Goal: Browse casually

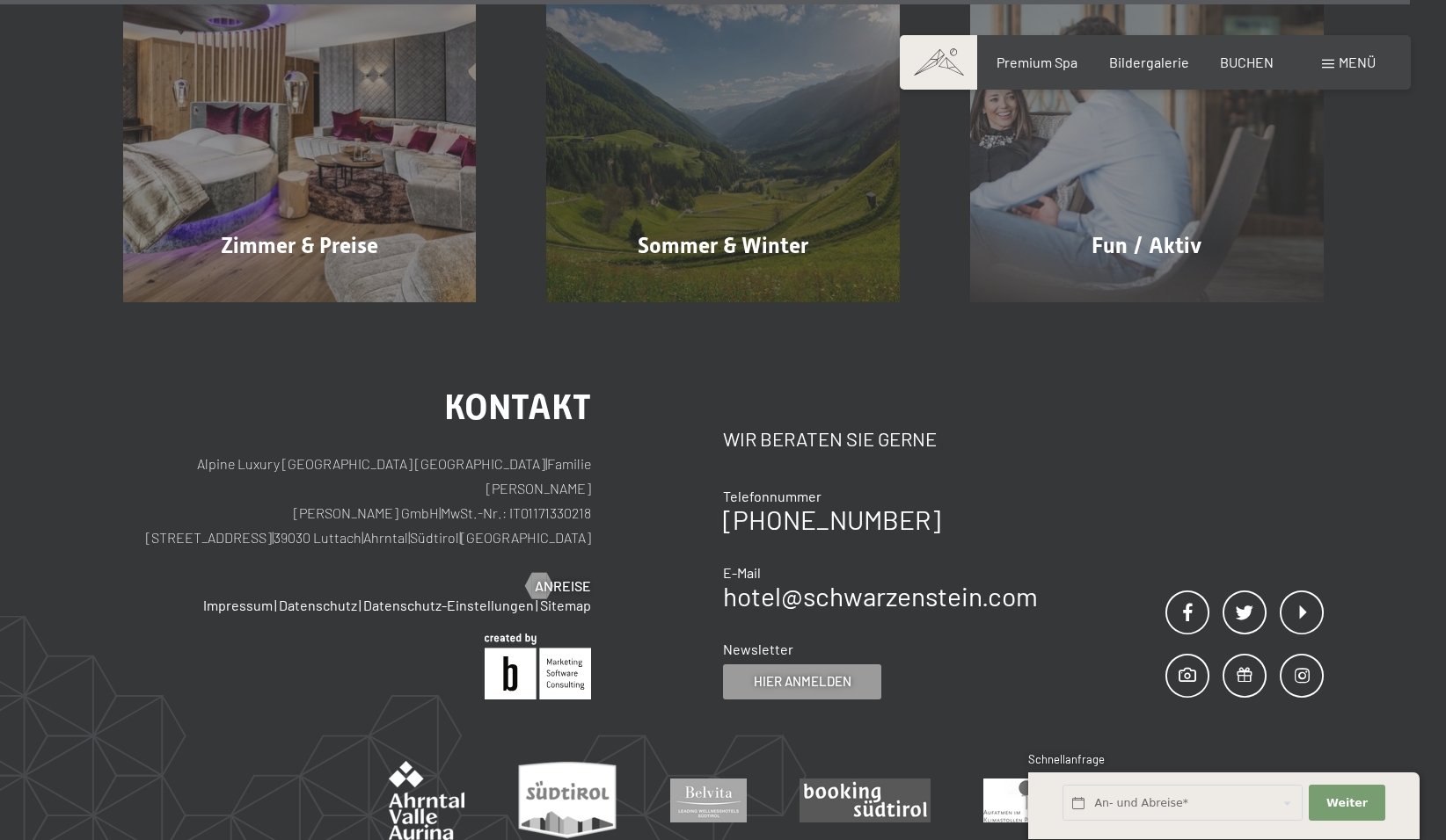
scroll to position [8337, 0]
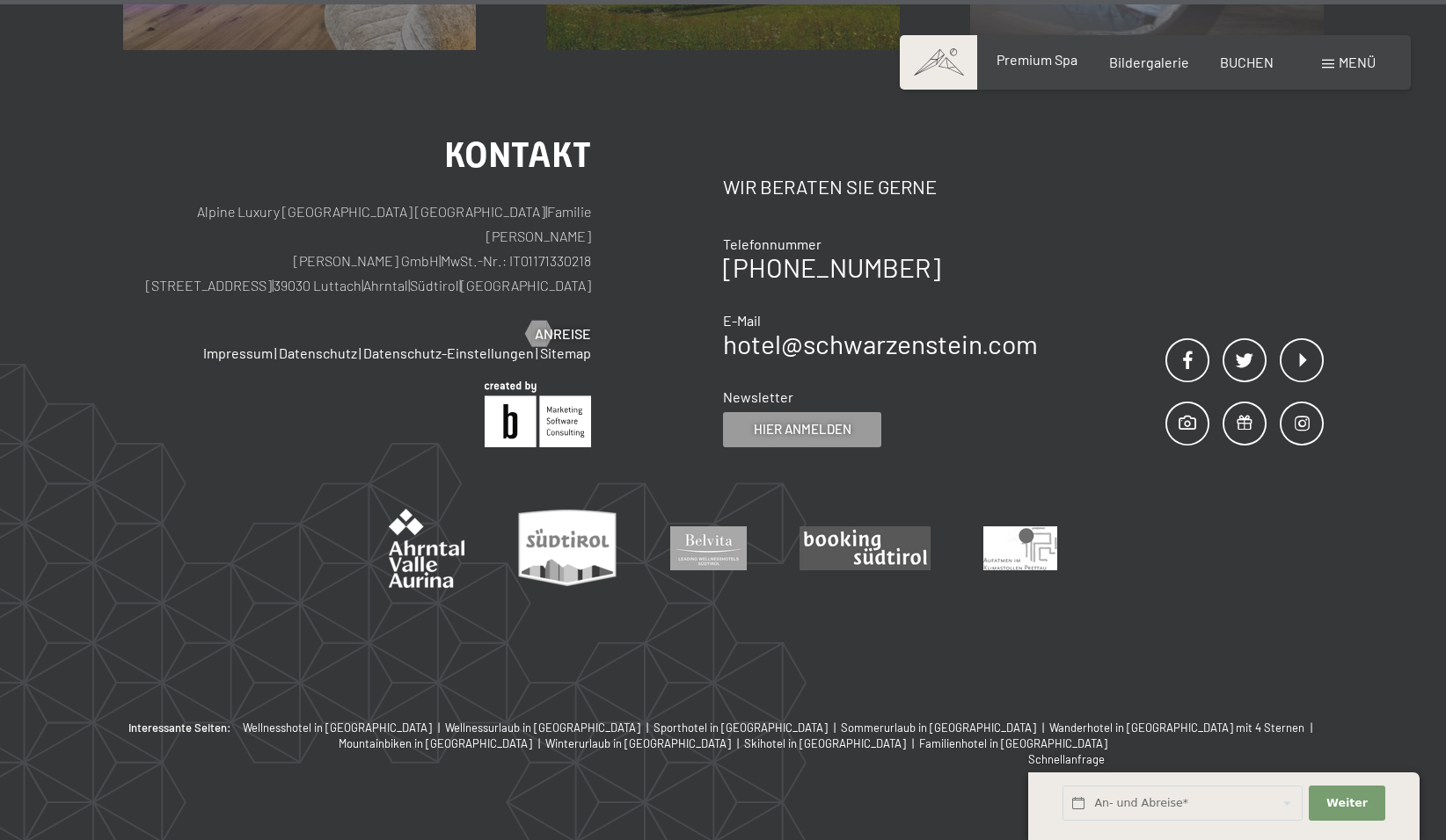
click at [1046, 65] on span "Premium Spa" at bounding box center [1036, 60] width 81 height 17
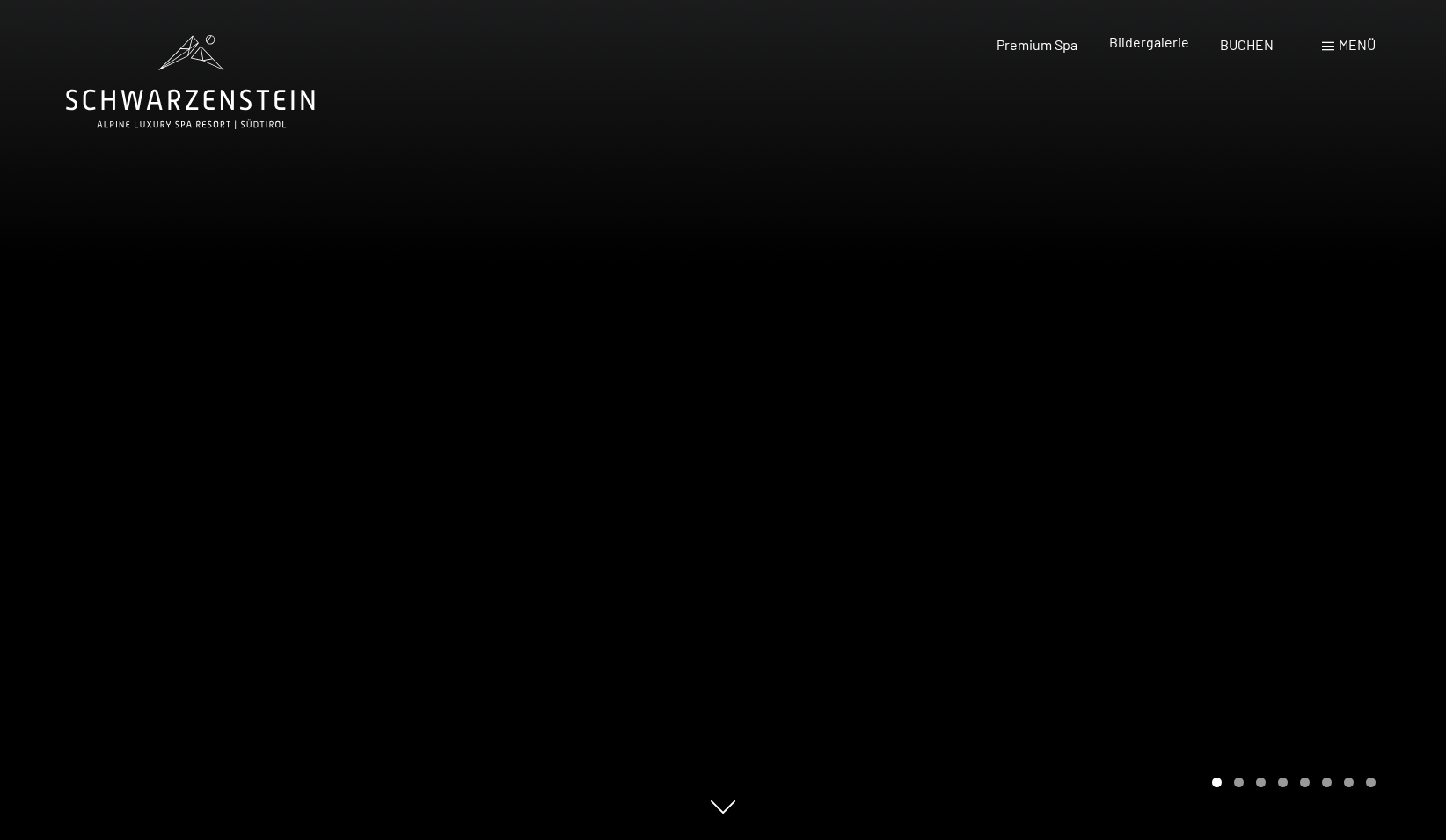
click at [1151, 48] on span "Bildergalerie" at bounding box center [1148, 42] width 80 height 17
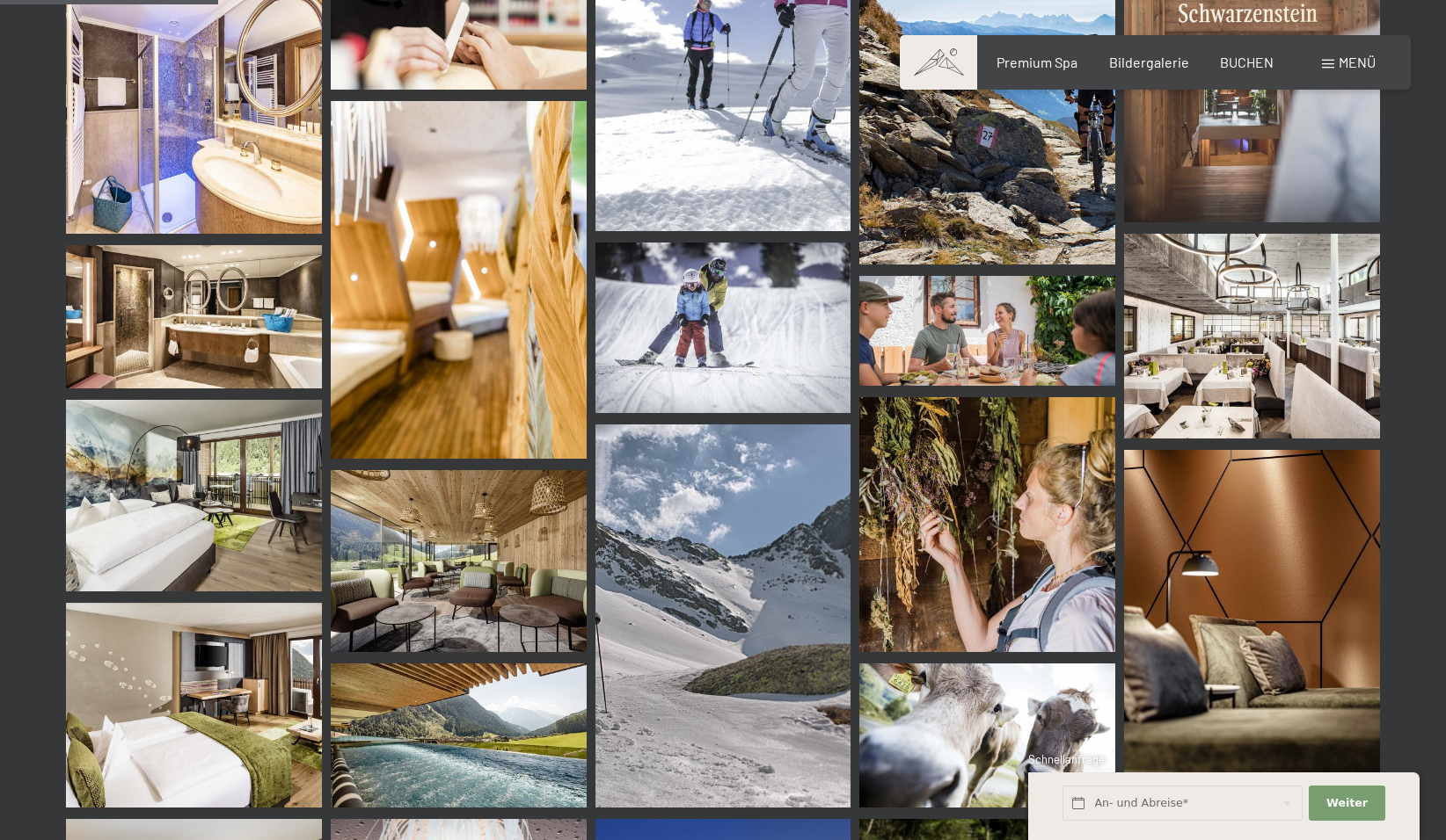
scroll to position [3427, 0]
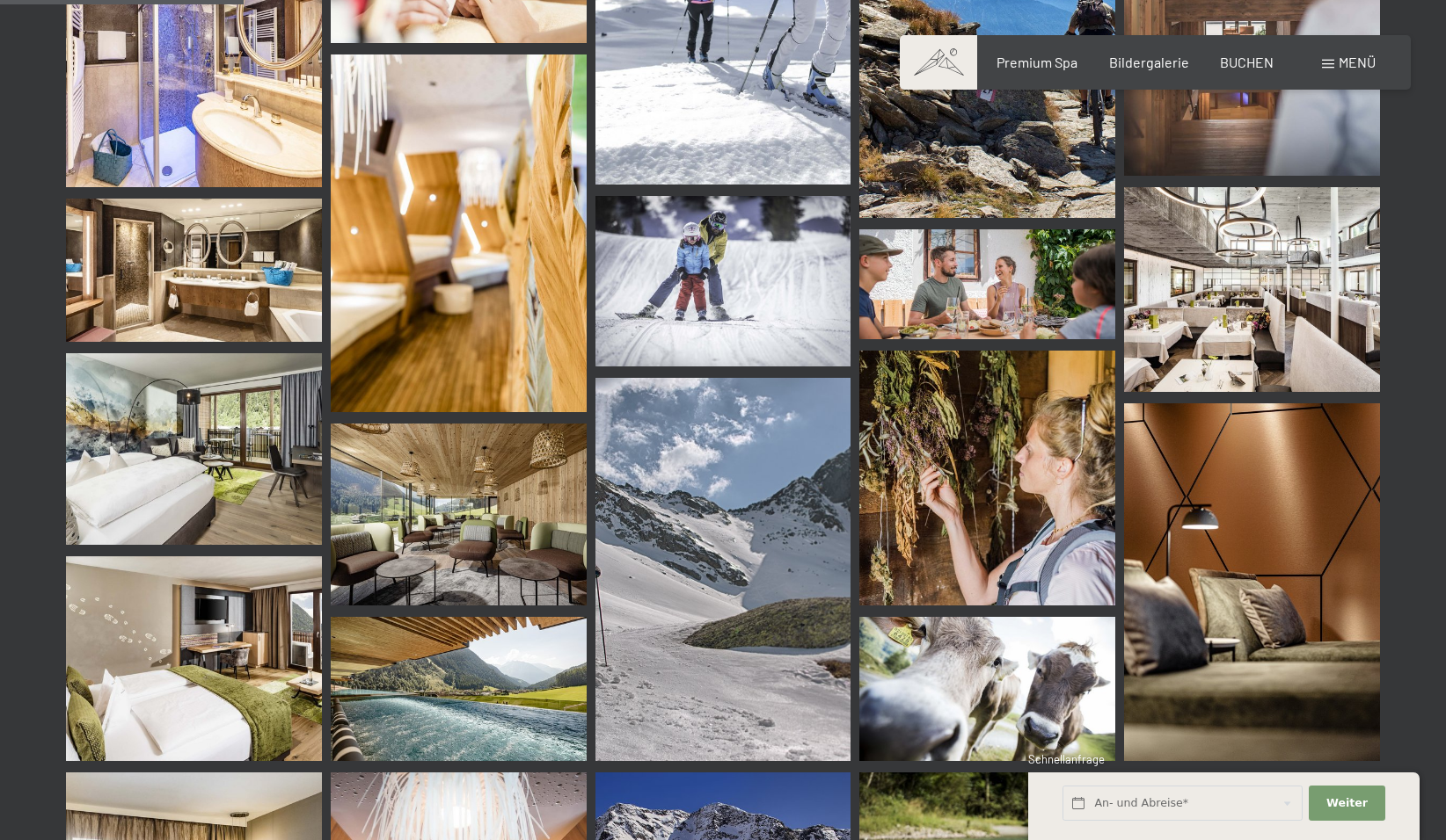
click at [425, 563] on img at bounding box center [458, 515] width 256 height 182
